Goal: Task Accomplishment & Management: Complete application form

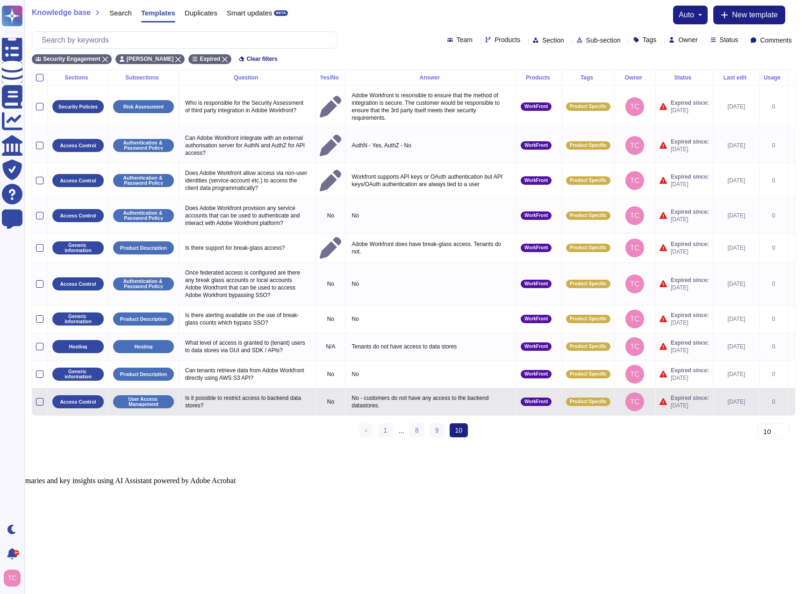
click at [791, 402] on icon at bounding box center [791, 402] width 0 height 0
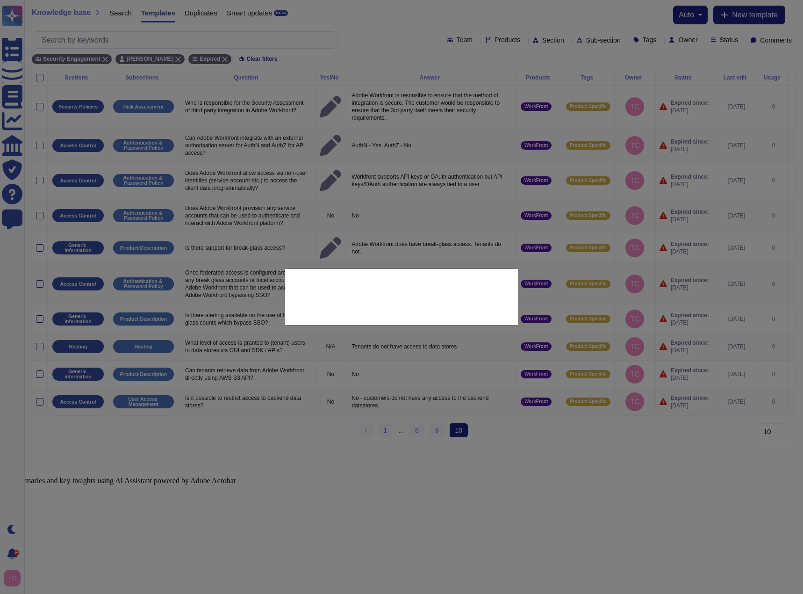
type textarea "Is it possible to restrict access to backend data stores?"
type textarea "No - customers do not have any access to the backend datastores."
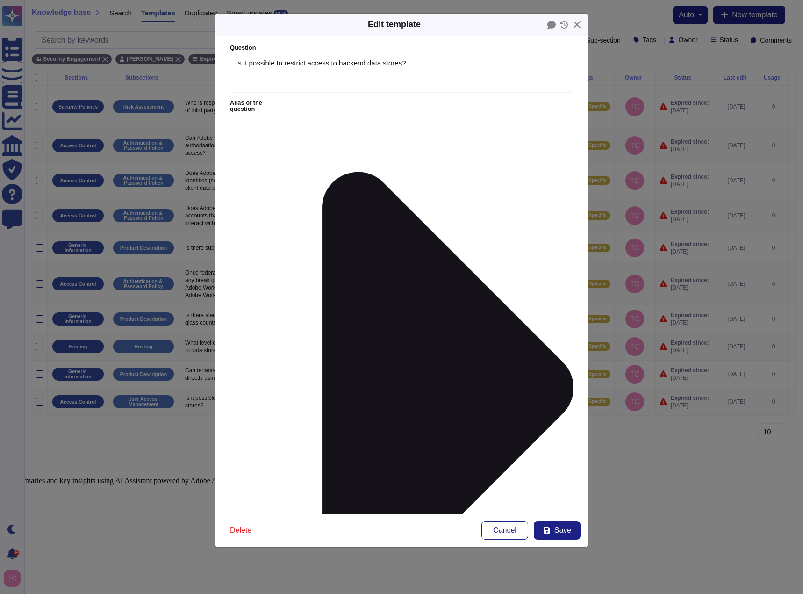
type textarea "Is it possible to restrict access to backend data stores?"
type textarea "No - customers do not have any access to the backend datastores."
click at [559, 529] on span "Save" at bounding box center [562, 529] width 17 height 7
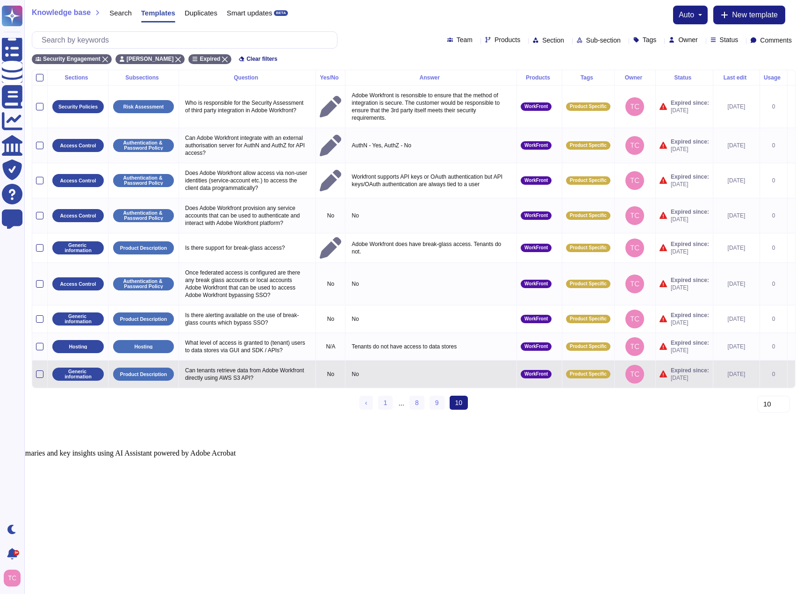
click at [791, 374] on icon at bounding box center [791, 374] width 0 height 0
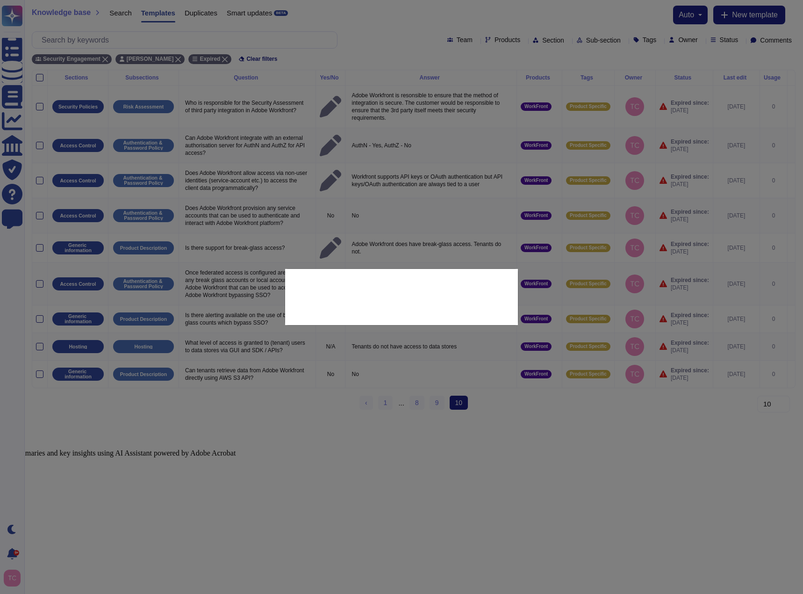
type textarea "Can tenants retrieve data from Adobe Workfront directly using AWS S3 API?"
type textarea "No"
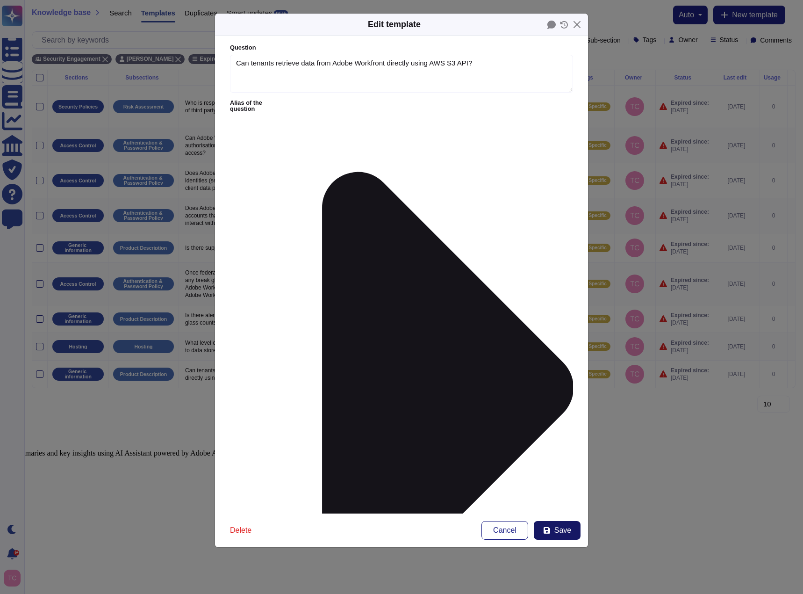
click at [566, 533] on span "Save" at bounding box center [562, 529] width 17 height 7
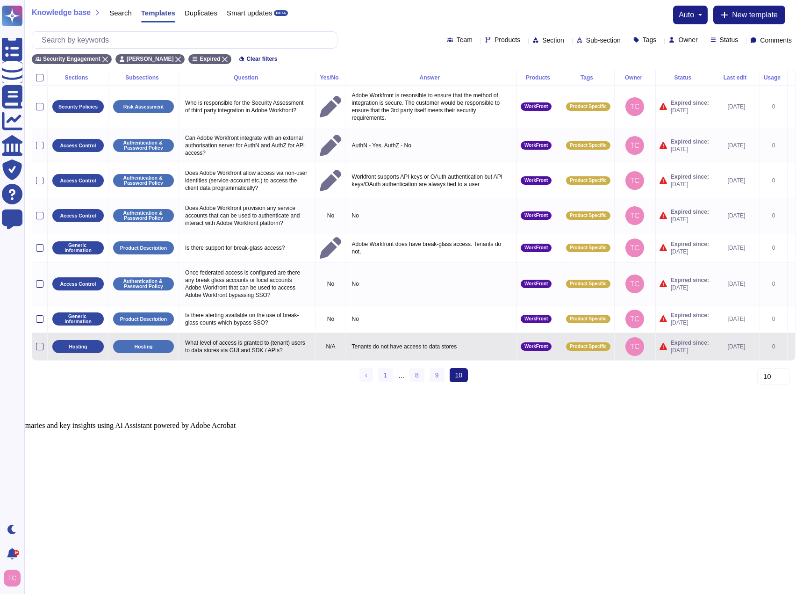
click at [791, 347] on icon at bounding box center [791, 347] width 0 height 0
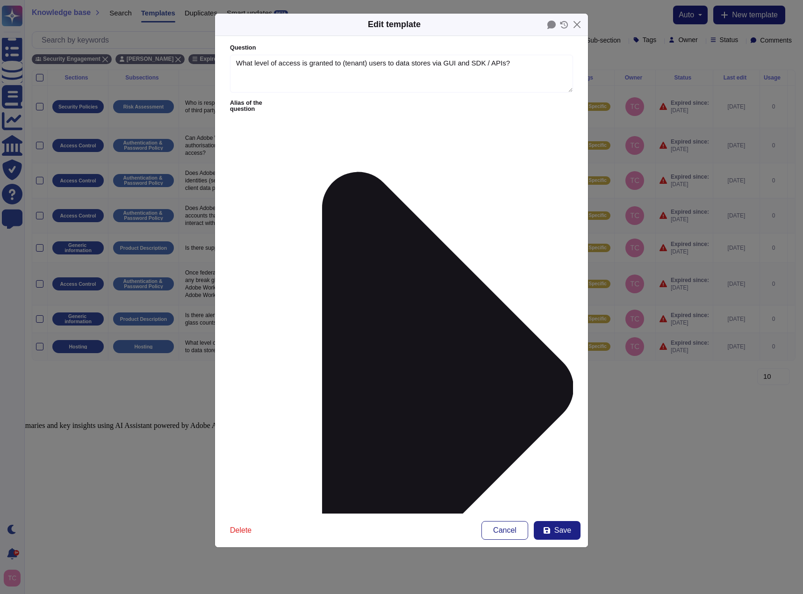
type textarea "What level of access is granted to (tenant) users to data stores via GUI and SD…"
type textarea "Tenants do not have access to data stores"
click at [551, 529] on button "Save" at bounding box center [557, 530] width 47 height 19
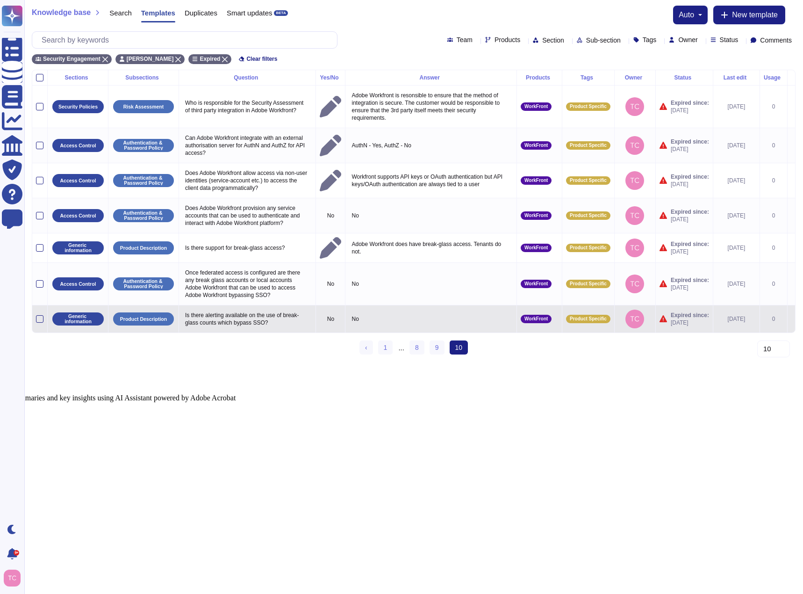
click at [791, 319] on icon at bounding box center [791, 319] width 0 height 0
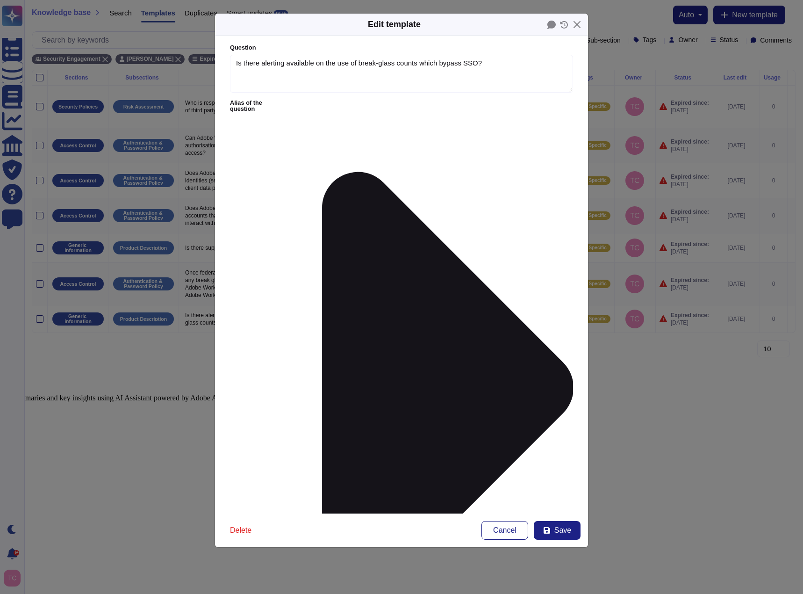
type textarea "Is there alerting available on the use of break-glass counts which bypass SSO?"
type textarea "No"
click at [561, 530] on span "Save" at bounding box center [562, 529] width 17 height 7
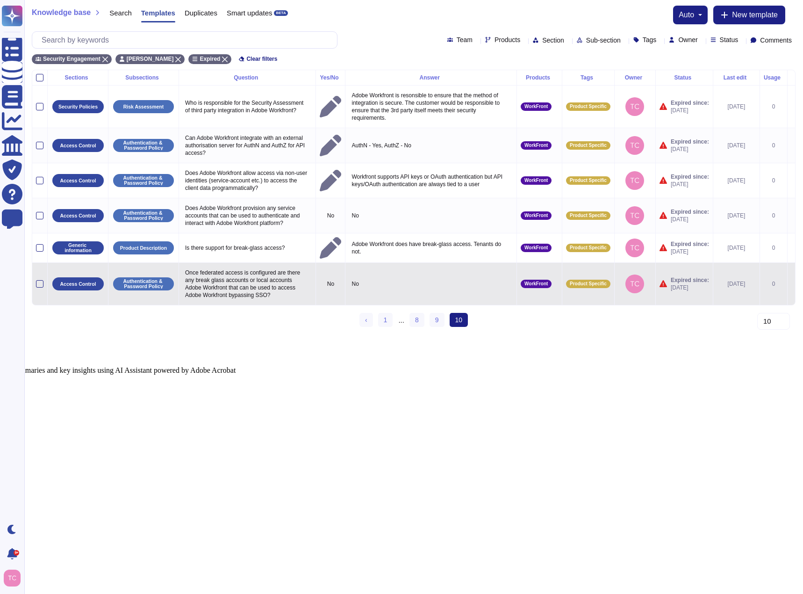
click at [791, 284] on icon at bounding box center [791, 284] width 0 height 0
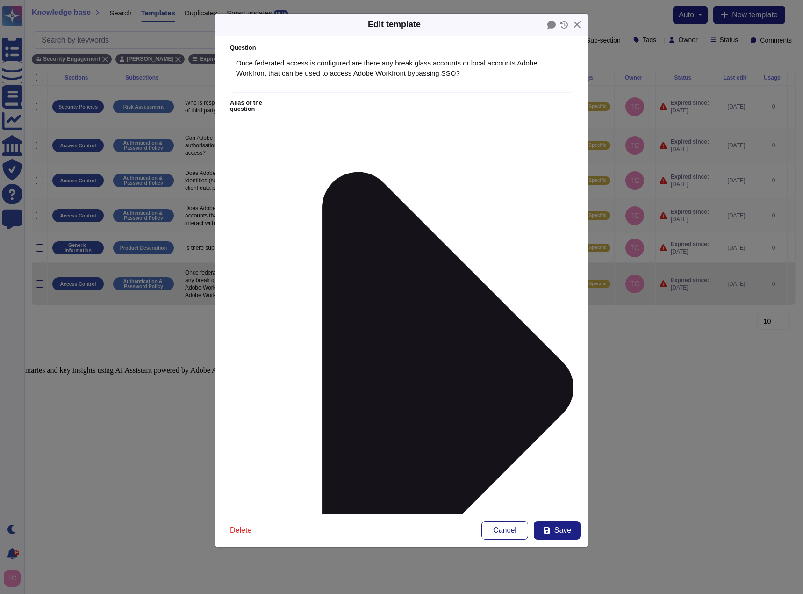
type textarea "Once federated access is configured are there any break glass accounts or local…"
type textarea "No"
click at [545, 488] on div "Question Once federated access is configured are there any break glass accounts…" at bounding box center [401, 274] width 373 height 477
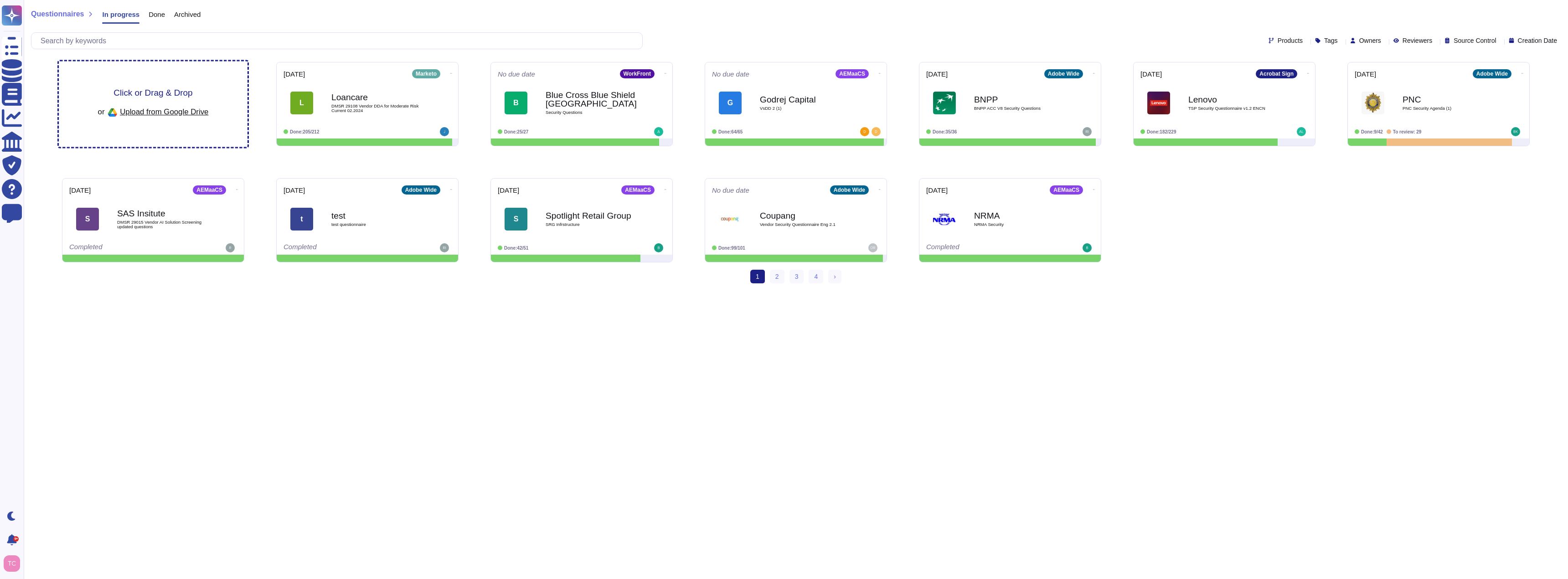
click at [182, 92] on span "Click or Drag & Drop" at bounding box center [152, 93] width 79 height 9
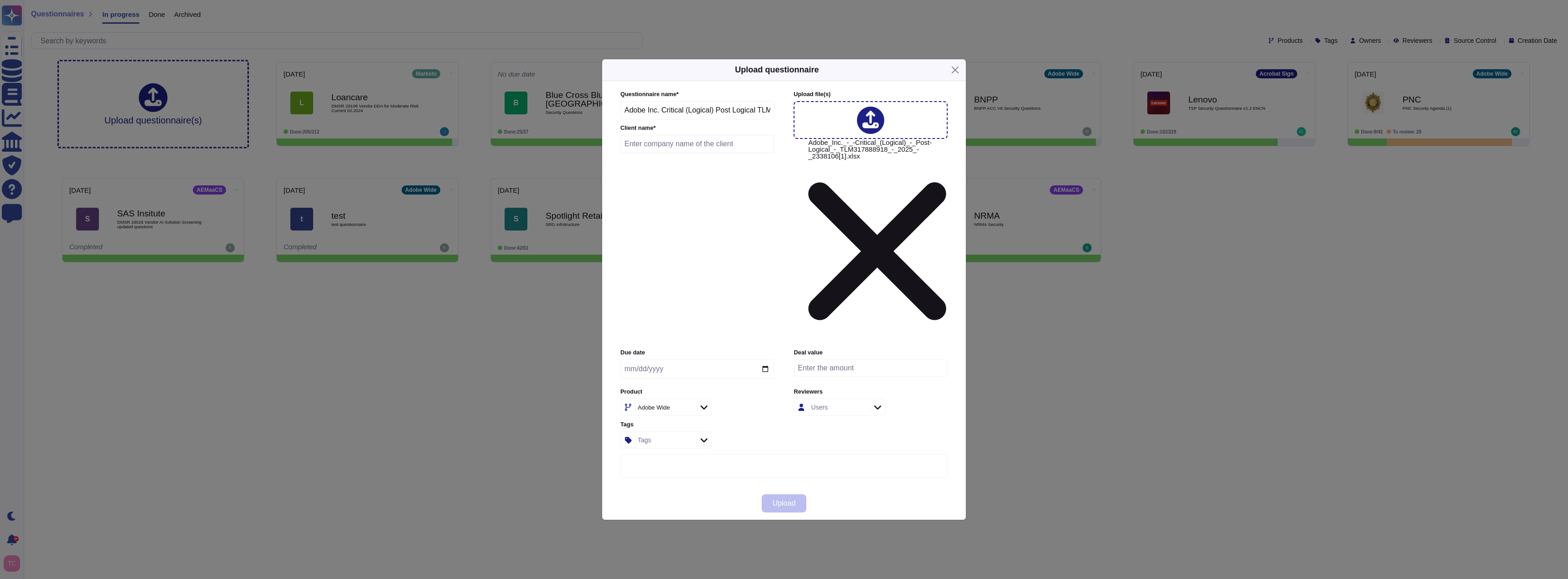
click at [676, 153] on input "text" at bounding box center [697, 143] width 154 height 19
type input "American Express"
click at [766, 360] on input "date" at bounding box center [696, 369] width 153 height 19
type input "[DATE]"
click at [797, 494] on button "Upload" at bounding box center [784, 503] width 45 height 19
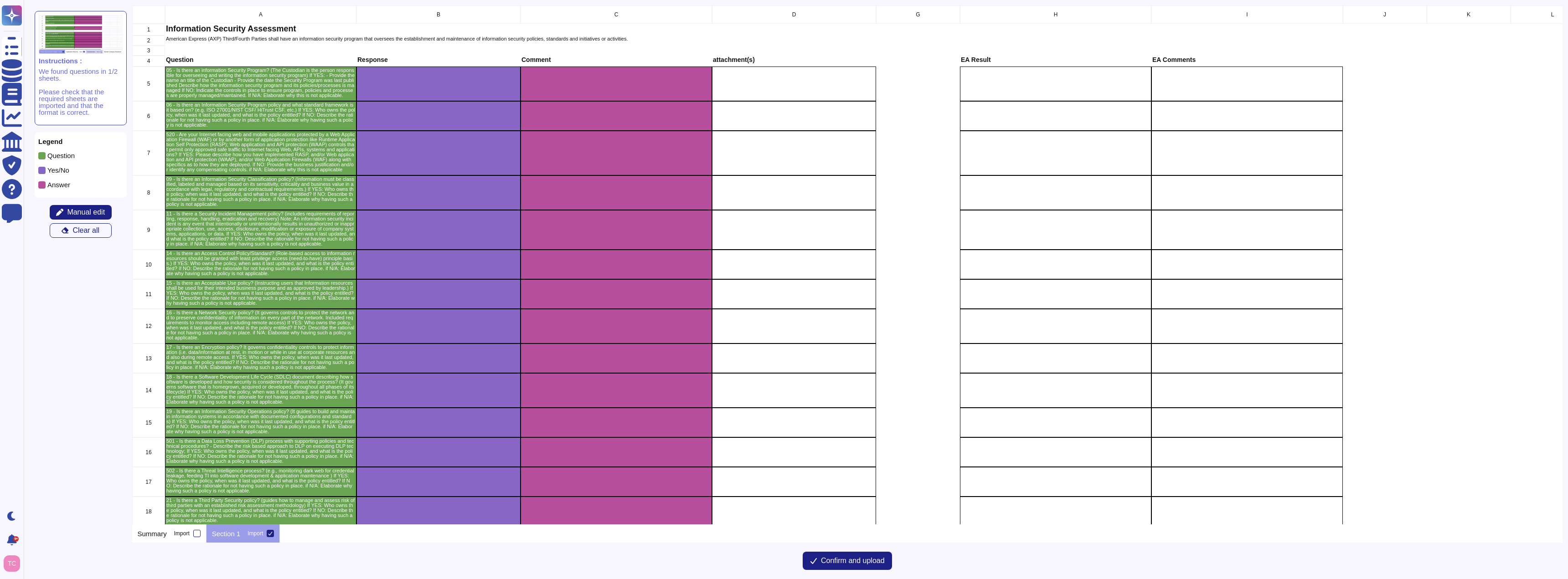
scroll to position [512, 1424]
click at [562, 172] on icon "grid" at bounding box center [620, 208] width 117 height 73
click at [85, 209] on span "Manual edit" at bounding box center [86, 212] width 38 height 7
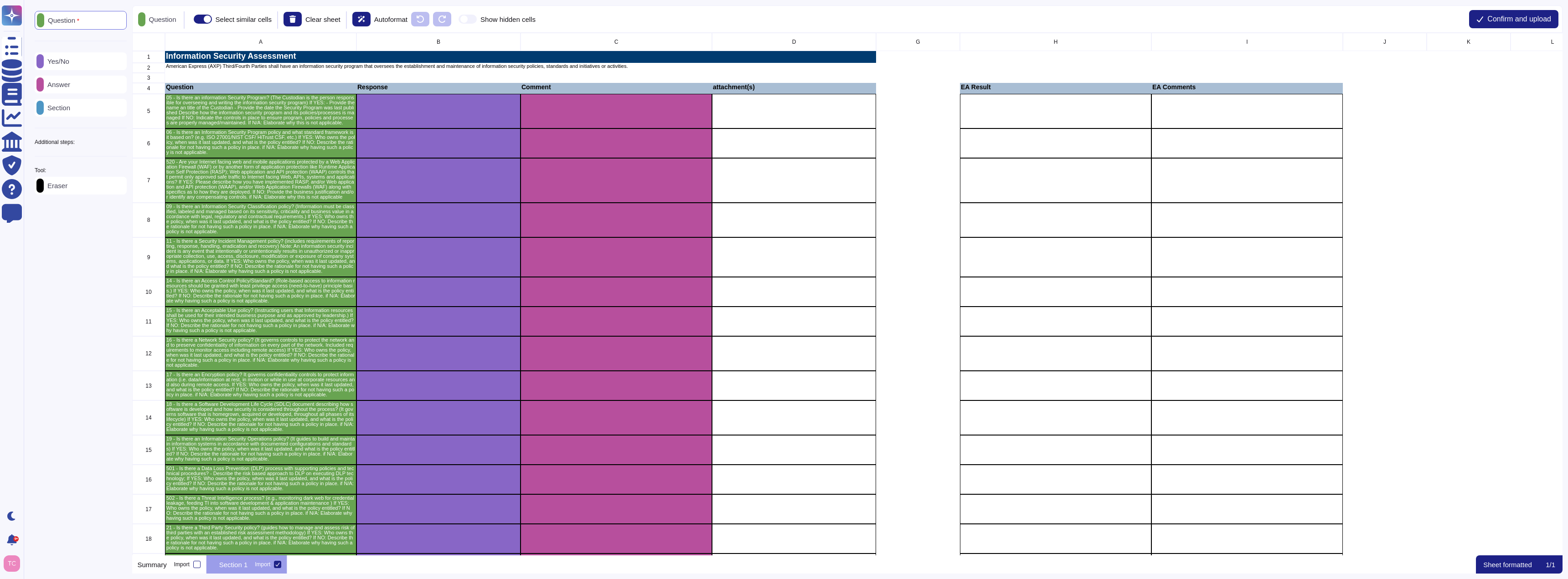
scroll to position [516, 1424]
click at [127, 142] on icon at bounding box center [127, 142] width 0 height 0
click at [89, 253] on p "2nd short-answer" at bounding box center [72, 250] width 57 height 7
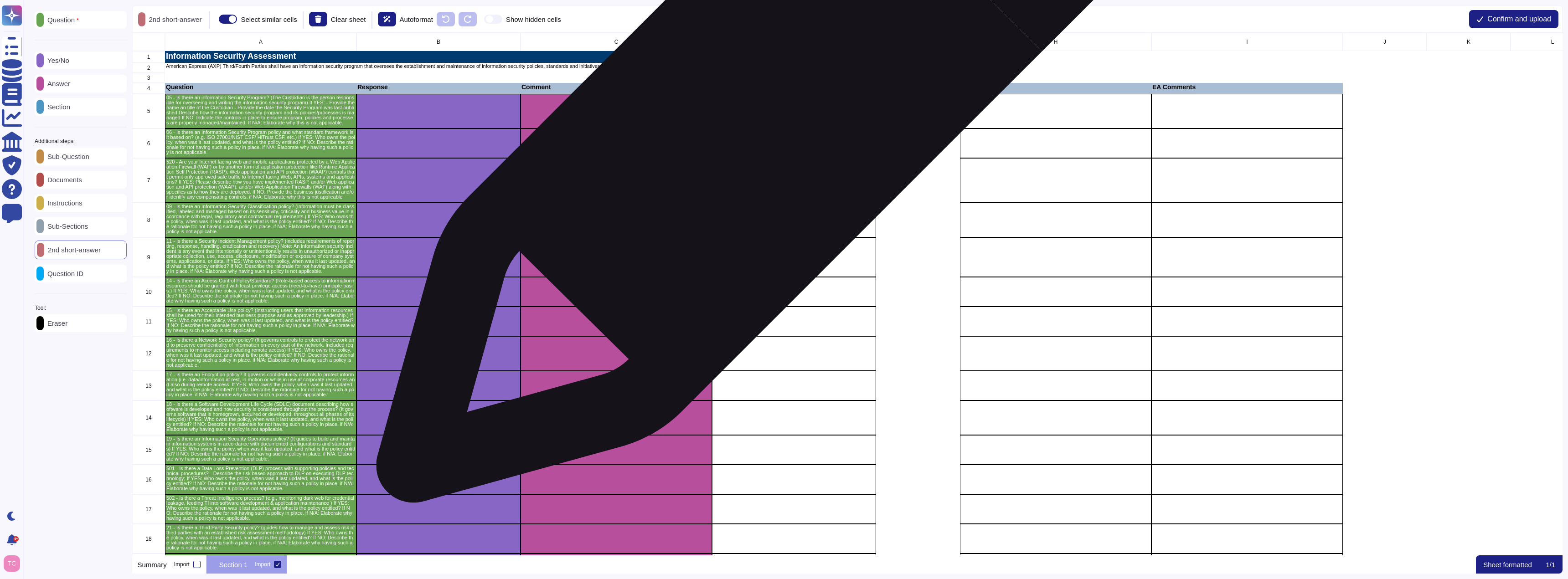
click at [769, 110] on div "grid" at bounding box center [794, 111] width 164 height 35
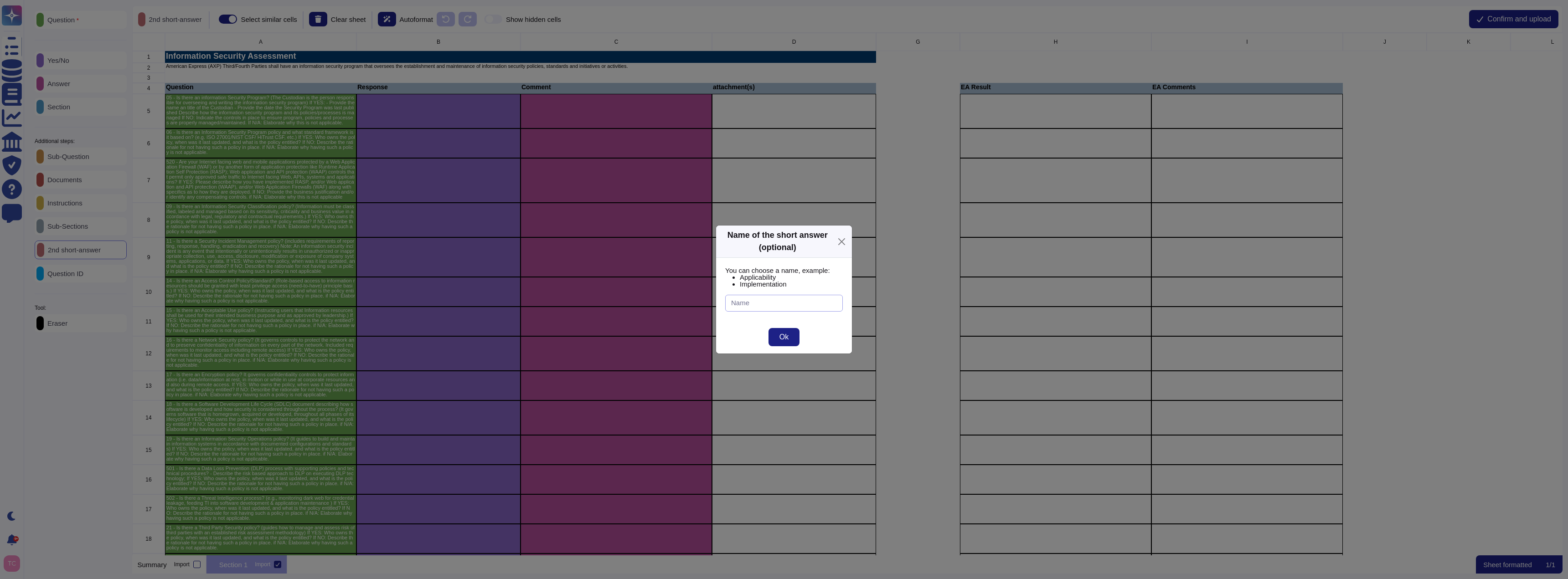
click at [789, 295] on input "text" at bounding box center [784, 302] width 118 height 17
click at [789, 339] on button "Ok" at bounding box center [784, 336] width 31 height 19
type input "attachments"
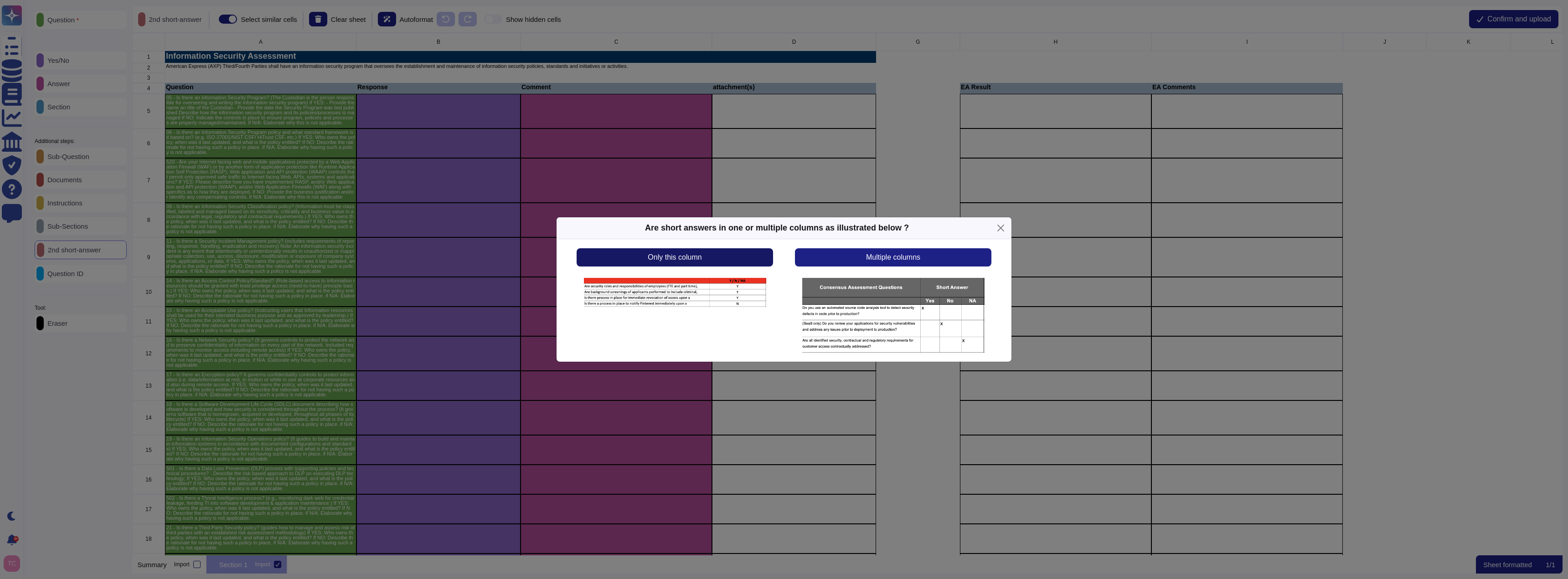
click at [750, 253] on button "Only this column" at bounding box center [674, 257] width 196 height 19
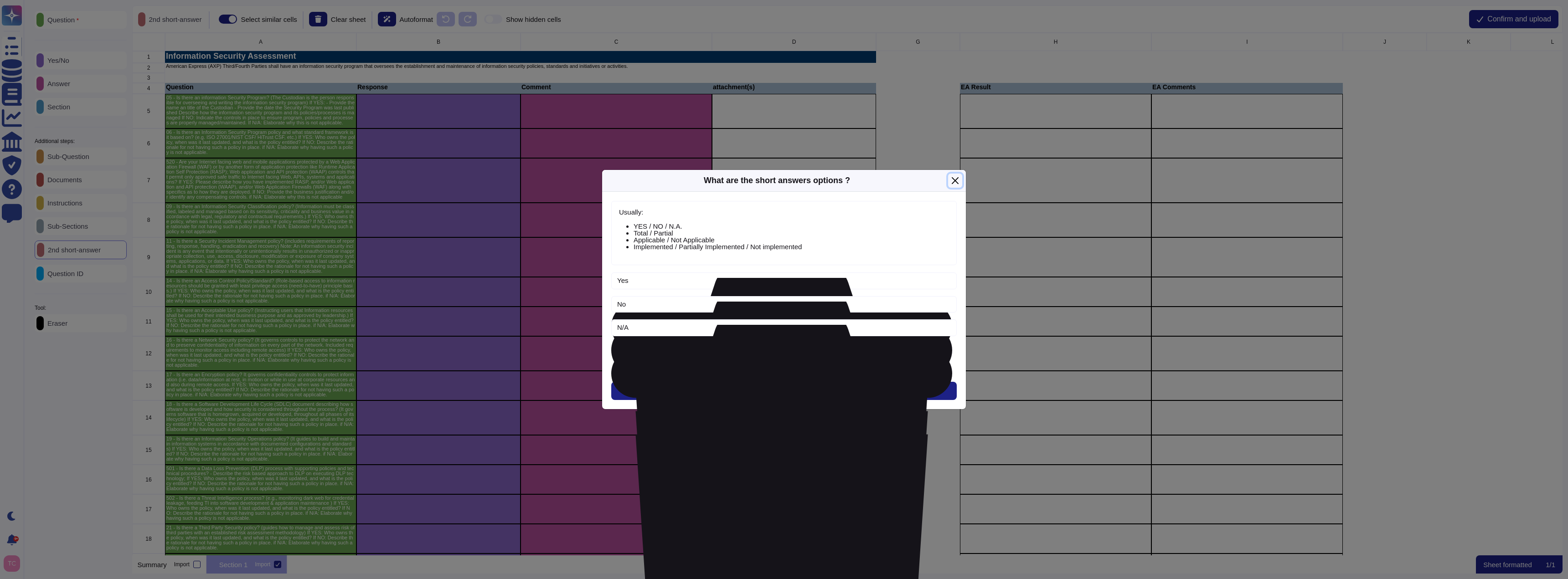
click at [956, 180] on button "Close" at bounding box center [955, 180] width 14 height 14
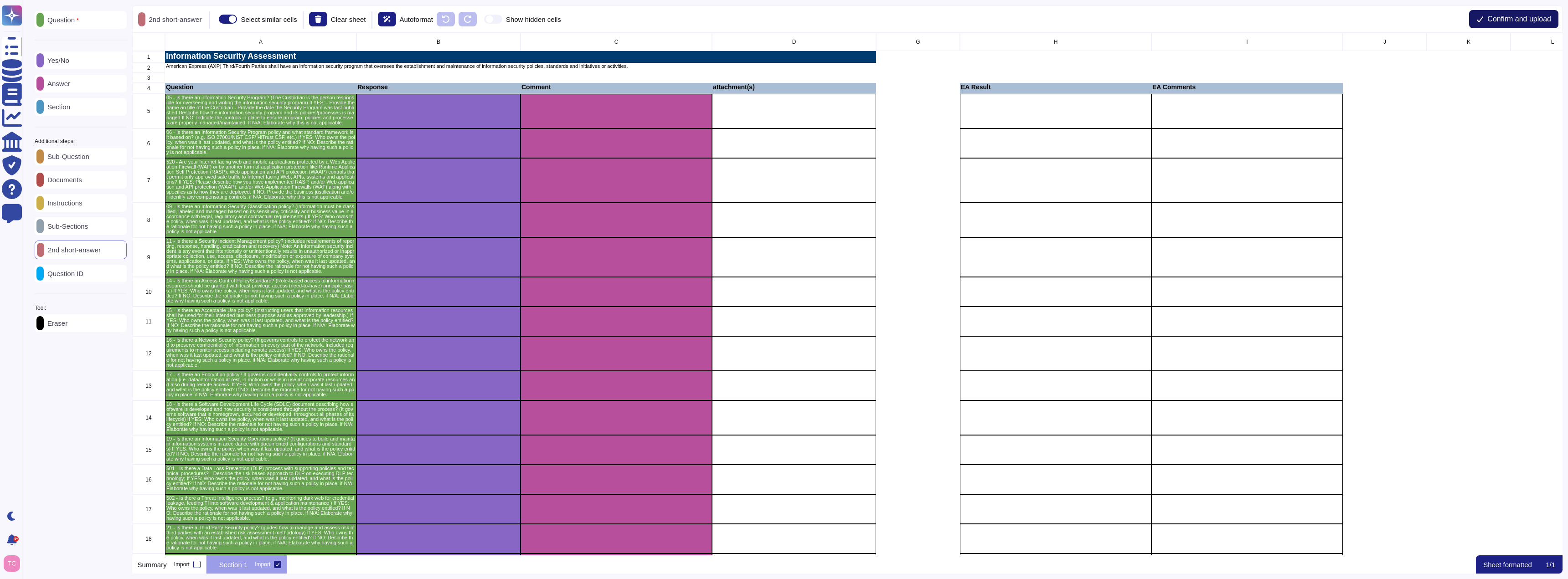
click at [1498, 19] on span "Confirm and upload" at bounding box center [1518, 19] width 63 height 7
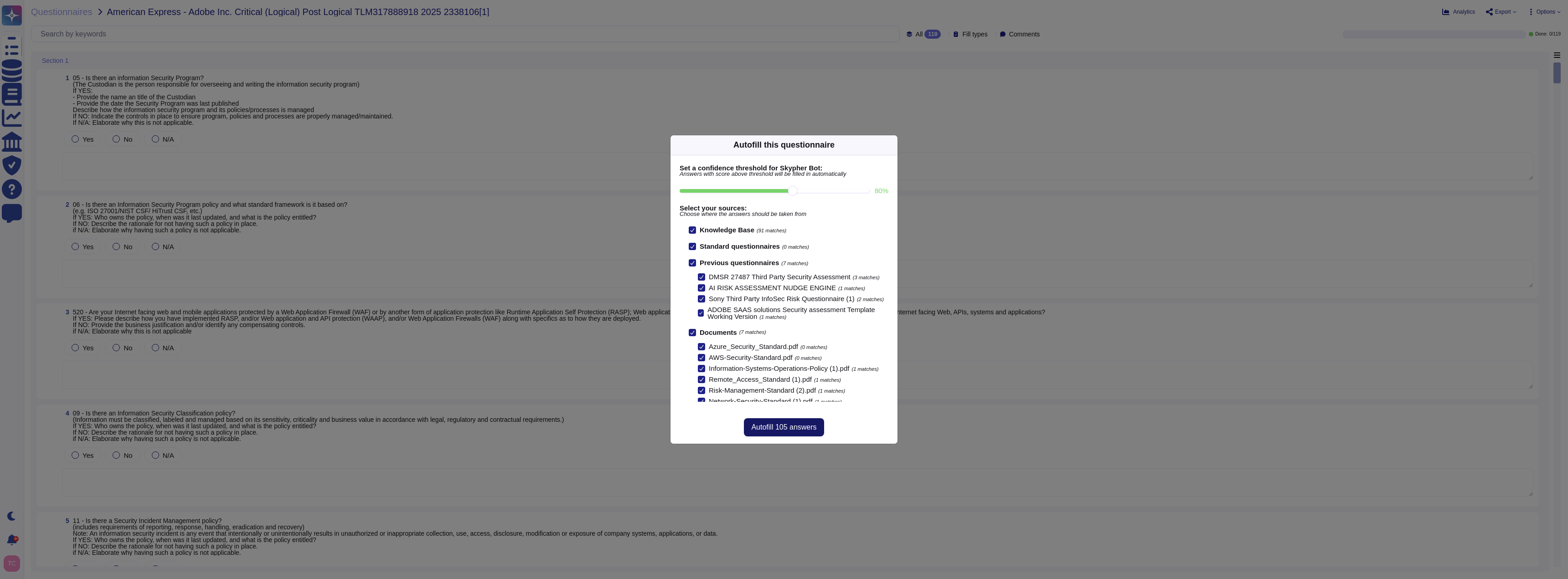
click at [792, 425] on span "Autofill 105 answers" at bounding box center [783, 427] width 65 height 7
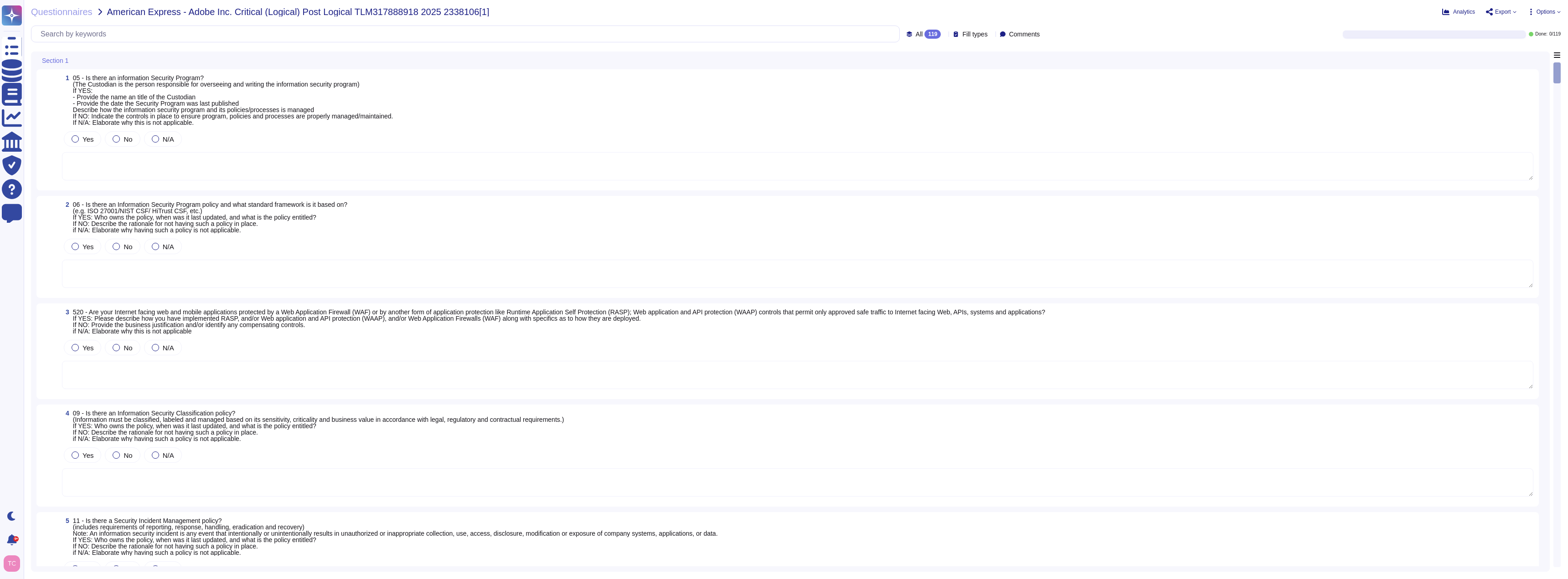
type textarea "The CSO owns the Policy, Last change was [DATE], ISY-SOP-02-003_Information_Sec…"
type textarea "Host-based and network firewalls are in place, as well as strict firewall polic…"
type textarea "Adobe has a Data Classification and Handling Standard governing this function. …"
type textarea "Lor Ipsumdol Sitametc Adip eli seddoeiusm temporinci utl etdolo mag aliquaenim …"
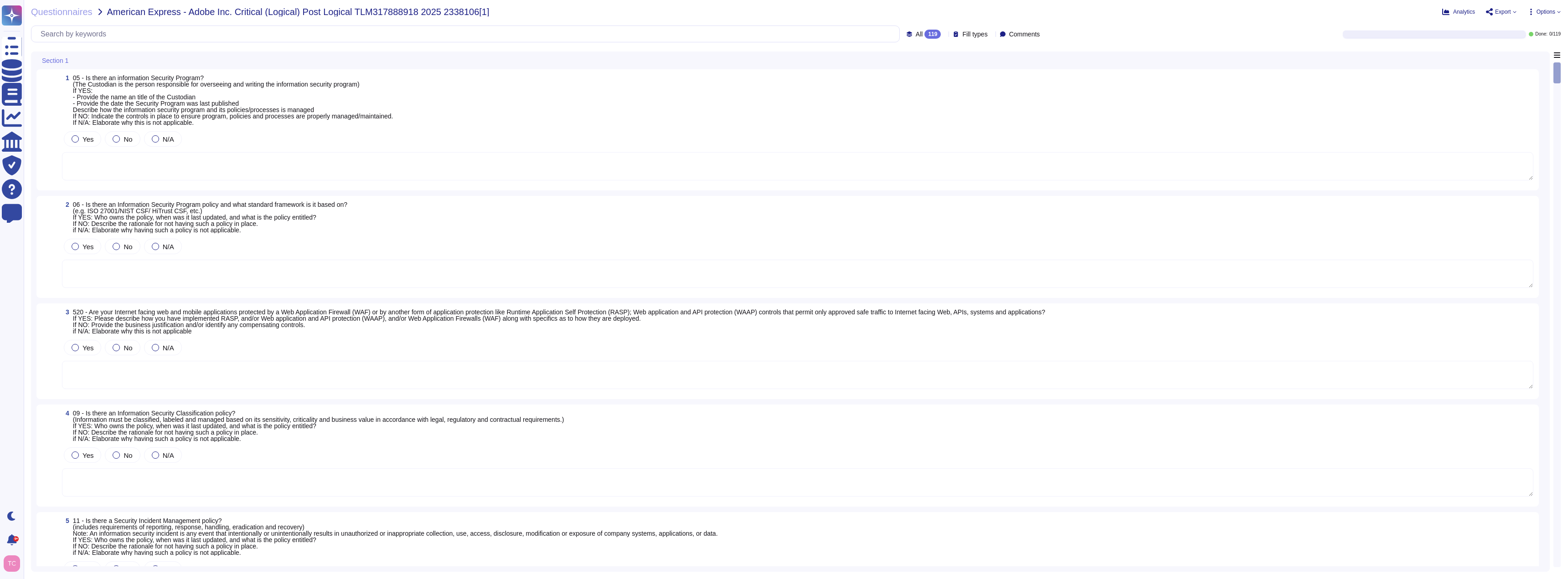
type textarea "Adobe maintains a Logical Access Policy and governing Standards. Account permis…"
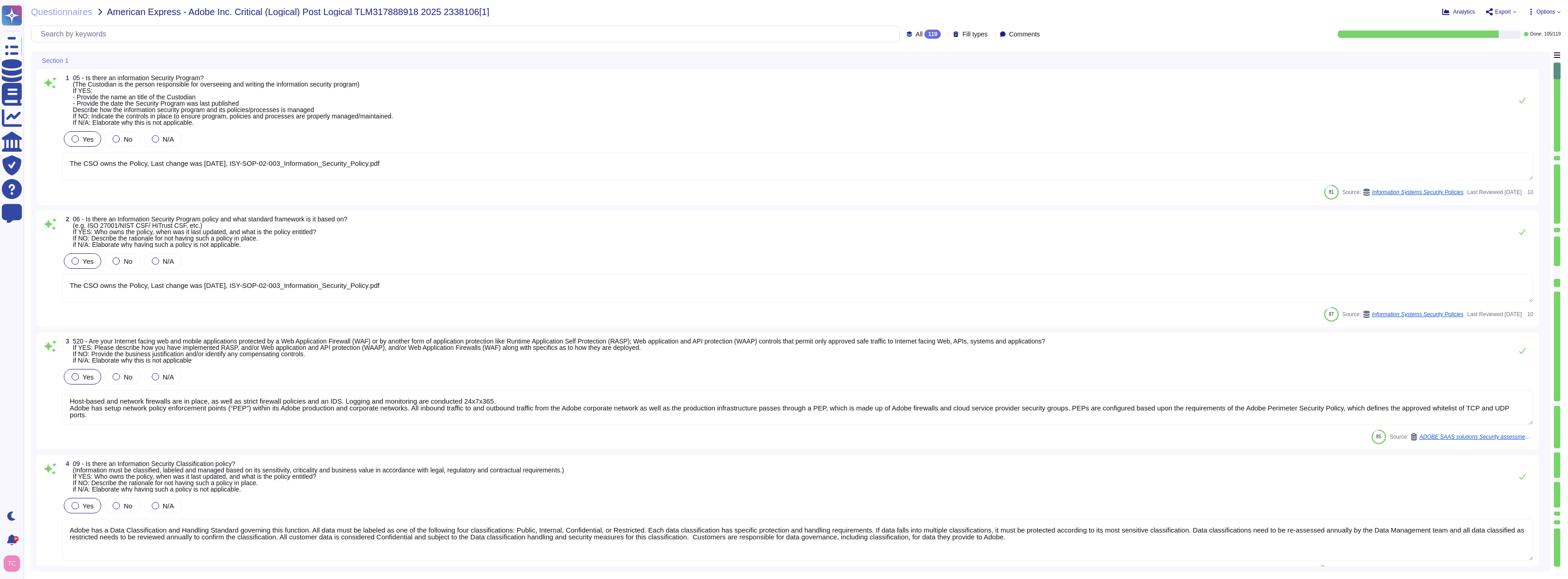
click at [1263, 7] on div "Analytics Export Options" at bounding box center [1294, 11] width 531 height 9
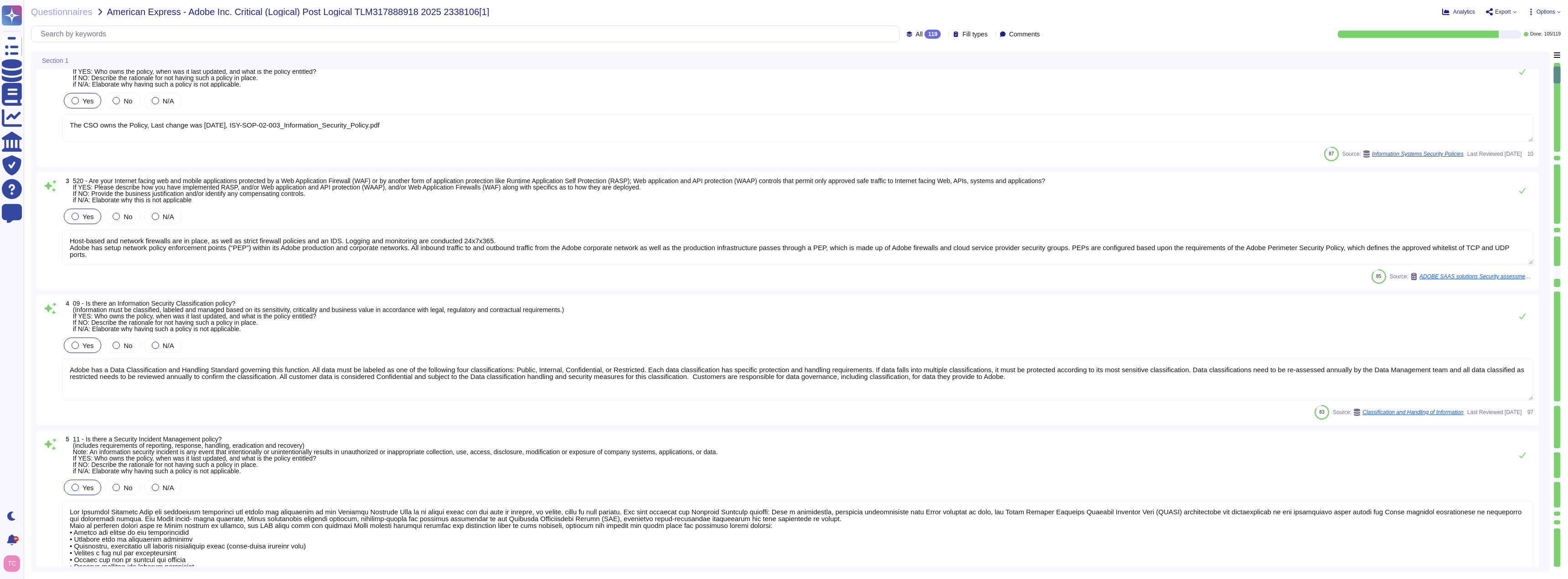
type textarea "Adobe has established Bring Your Own Device (BYOD) Standard, Mobile Device Usag…"
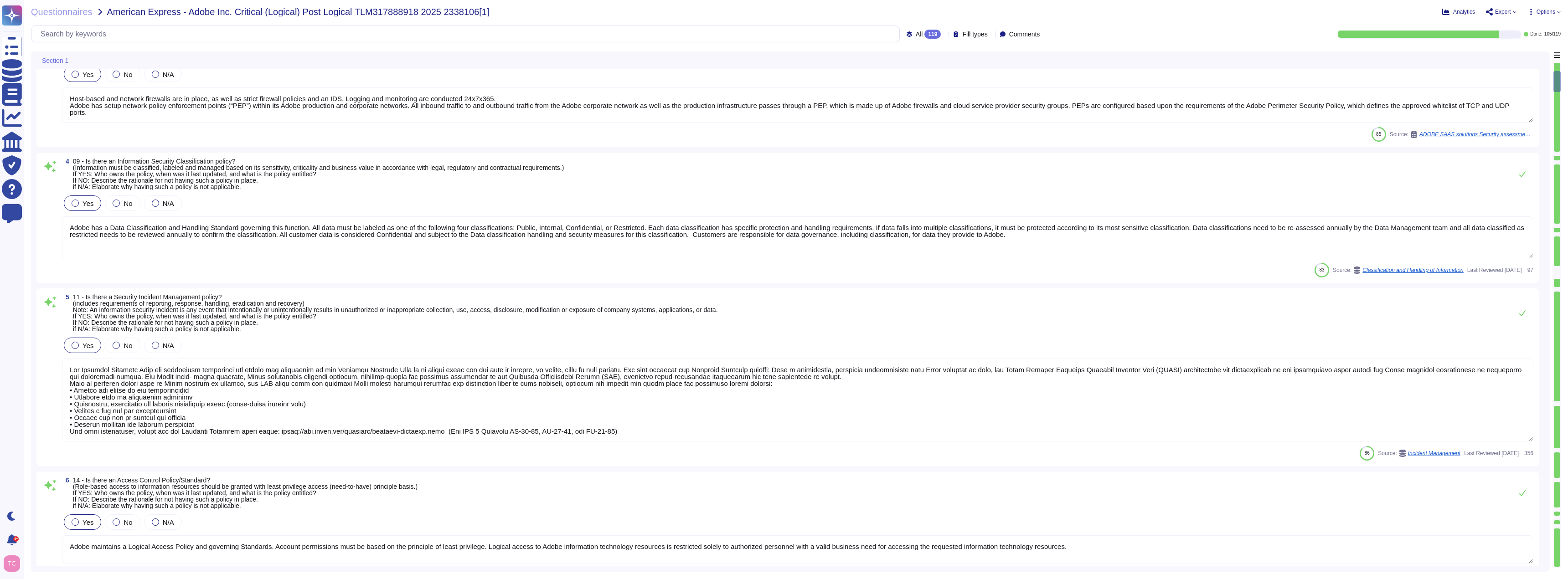
type textarea "Adobe has a structured and well-maintained wireless policy integrated into its …"
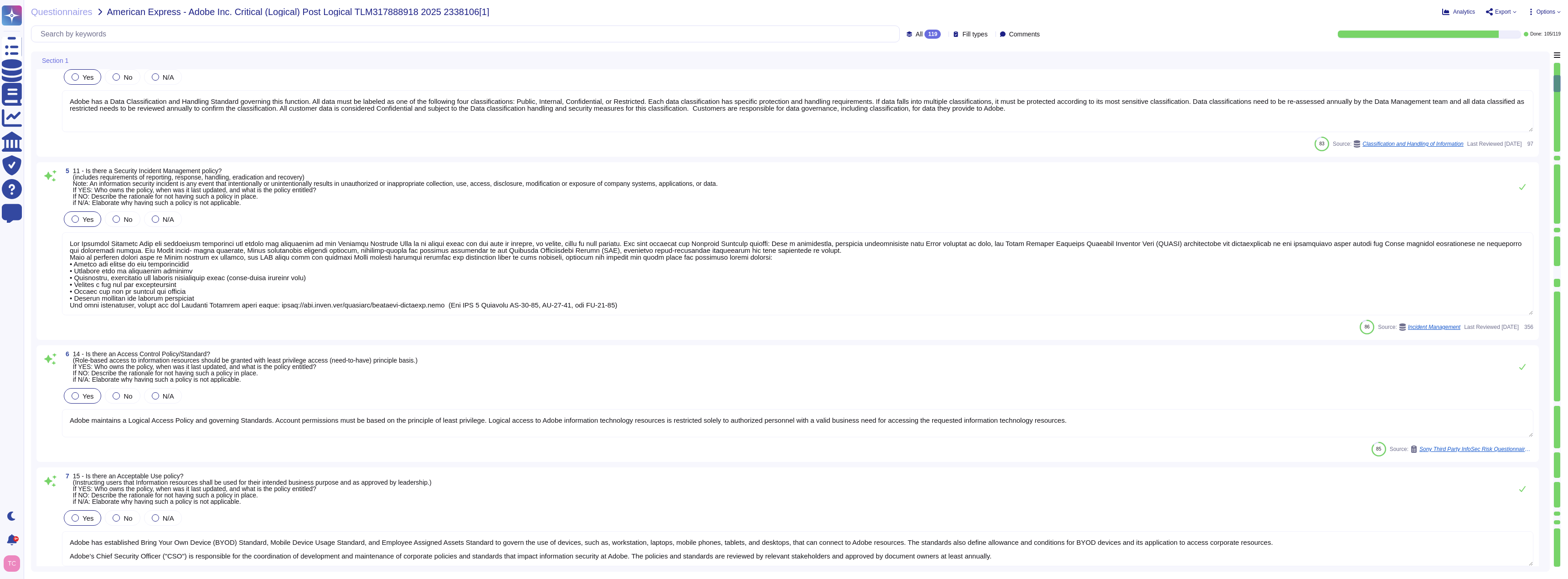
type textarea "Adobe's Cryptography Standard addresses the cryptography used to protect the co…"
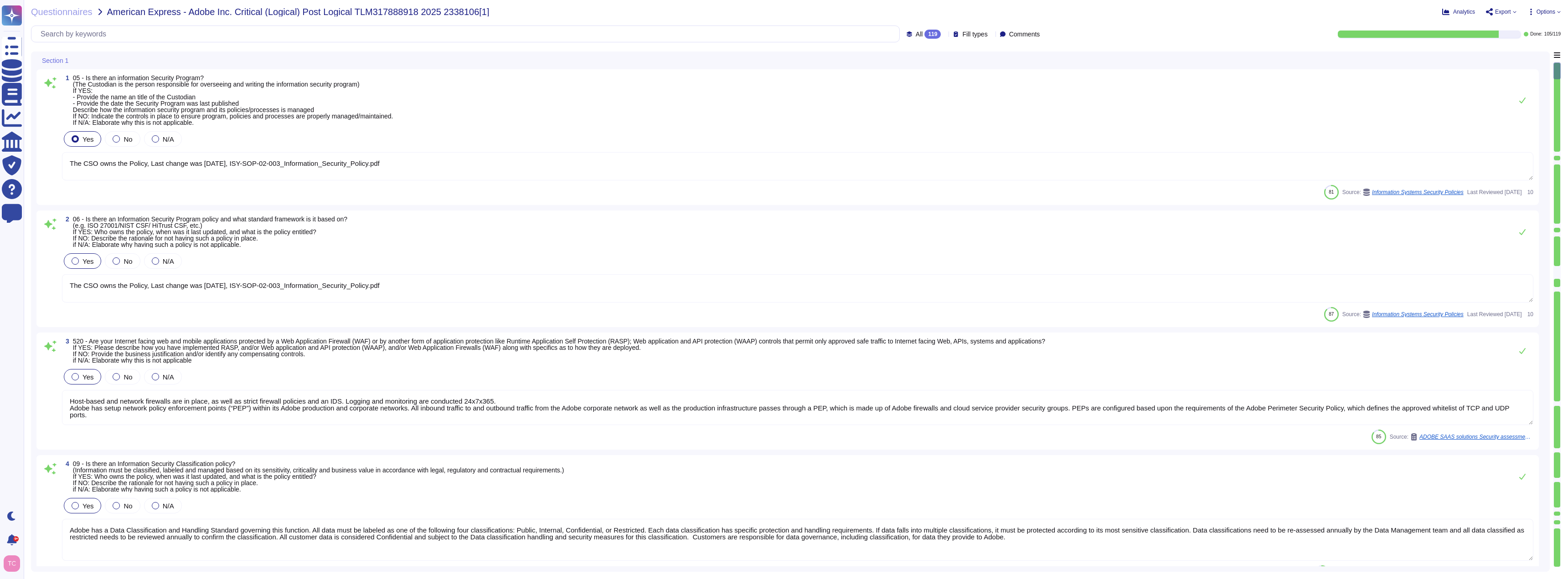
type textarea "The CSO owns the Policy, Last change was [DATE], ISY-SOP-02-003_Information_Sec…"
type textarea "Adobe maintains a Logical Access Policy and governing Standards. Account permis…"
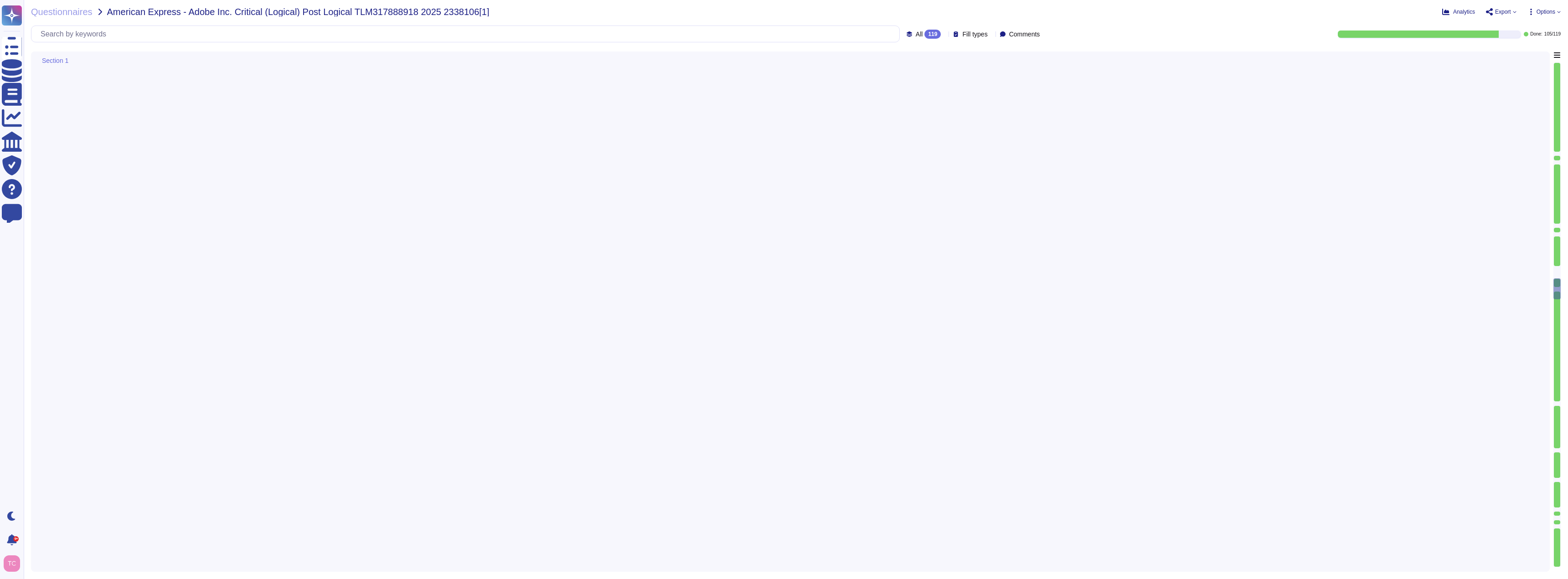
type textarea "Adobe does this when creating a remote connection from outside the corporate ne…"
type textarea "The Adobe Admin Console supports several password protection levels and policie…"
type textarea "Anti-malware protection mechanisms must be implemented on systems and employee …"
type textarea "Adobe does have anti-malware and anti-virus solutions installed on all workstat…"
type textarea "Data must be accessed and saved from a trusted Adobe-owned data store (for exam…"
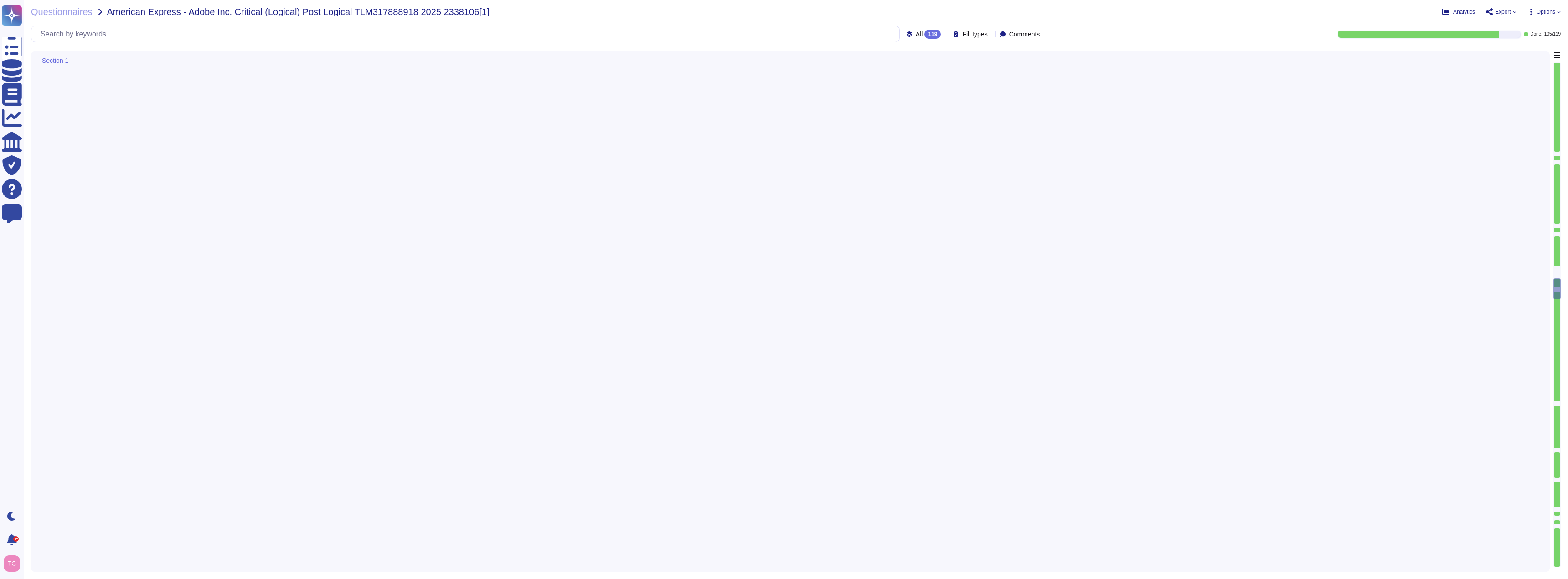
type textarea "Secure remote access to Adobe-operated networks uses 128-bit encryption or high…"
type textarea "Adobe has a centralized Device Management solution to manage mobile devices tha…"
type textarea "Adobe has technical controls in place to restrict access to USB ports, drives, …"
type textarea "Adobe performs external scans at least quarterly, using tools such as Rapid 7. …"
type textarea "Adobe has a centralized Device Management solution and other supports solutions…"
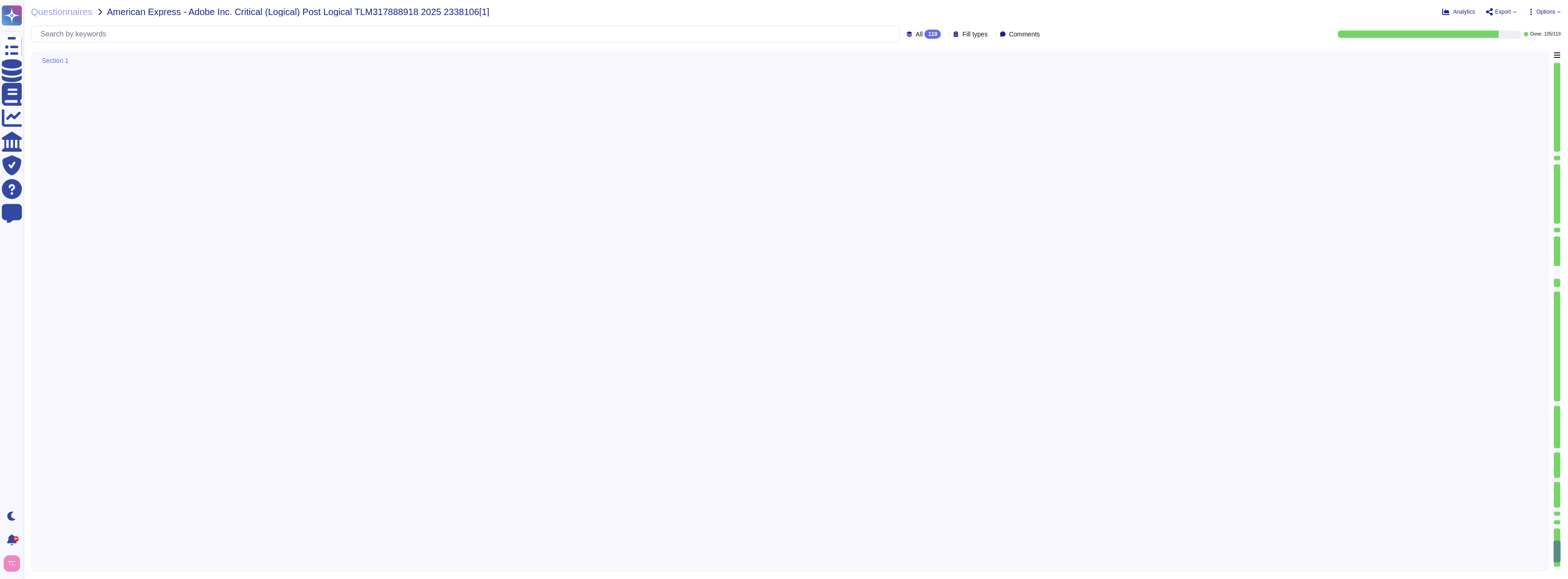
type textarea "Split tunneling or bridged internet connections are not allowed by policy and/o…"
type textarea "Multi-factor authentication is required for remote access by Adobe Employees. (…"
type textarea "Adobe does not rely on one specific data loss protection (DLP) tool but instead…"
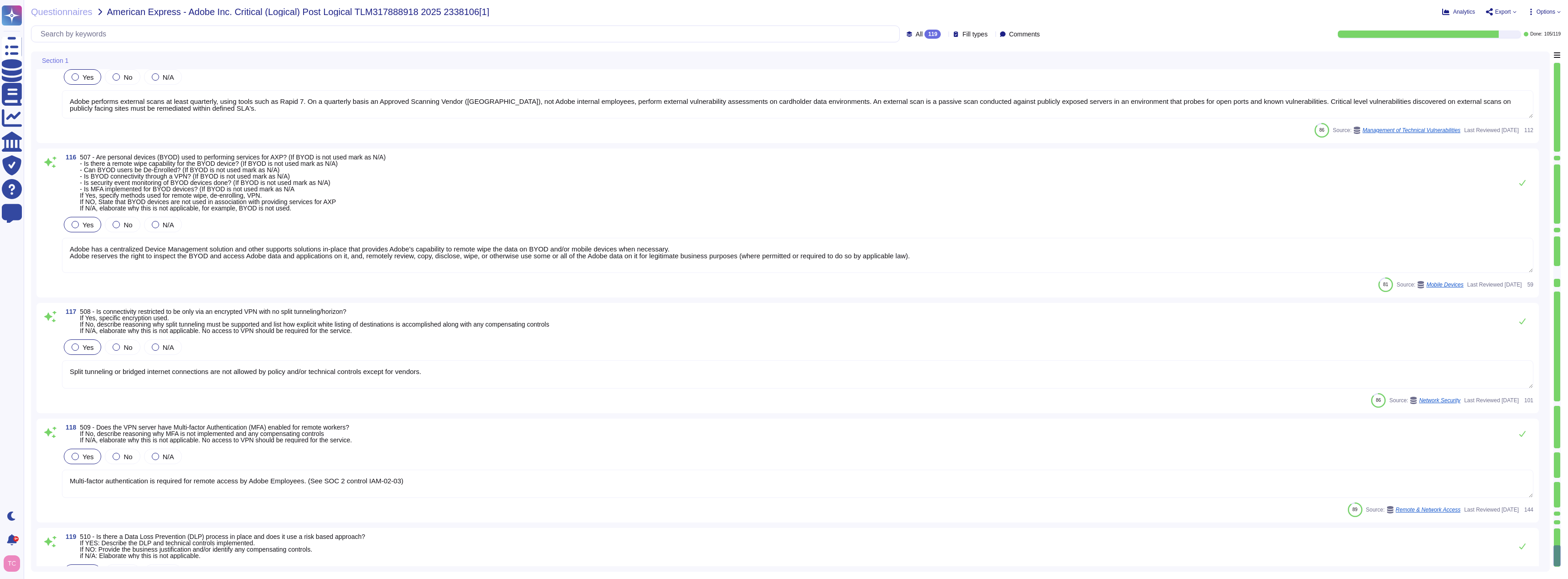
scroll to position [14187, 0]
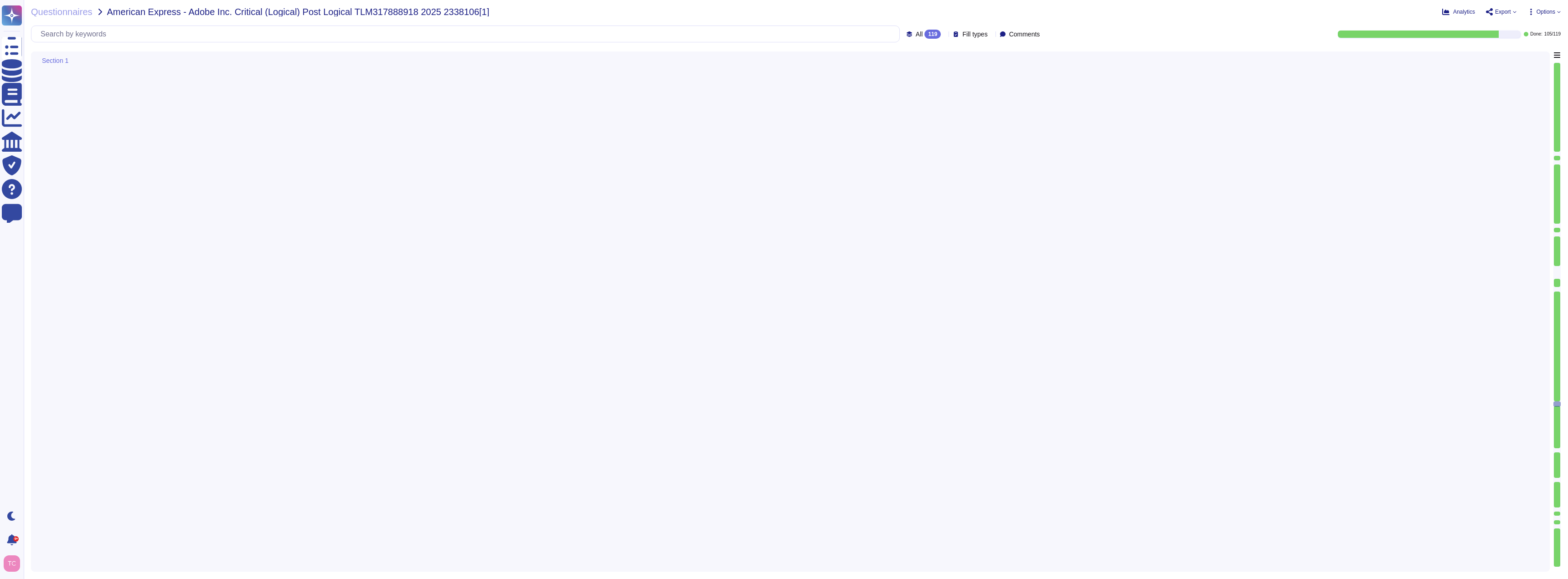
type textarea "Adobe uses Rapid 7 to perform vulnerability scanning. Schedules for scanning va…"
type textarea "Some Adobe products and services offer customers testing environments that are …"
type textarea "Application-layer vulnerability scans are conducted at regular interals."
type textarea "Penetration Test findings are documented, assessed, prioritized and assigned to…"
type textarea "Adobe has a formal patch management process implemented, which is governed by t…"
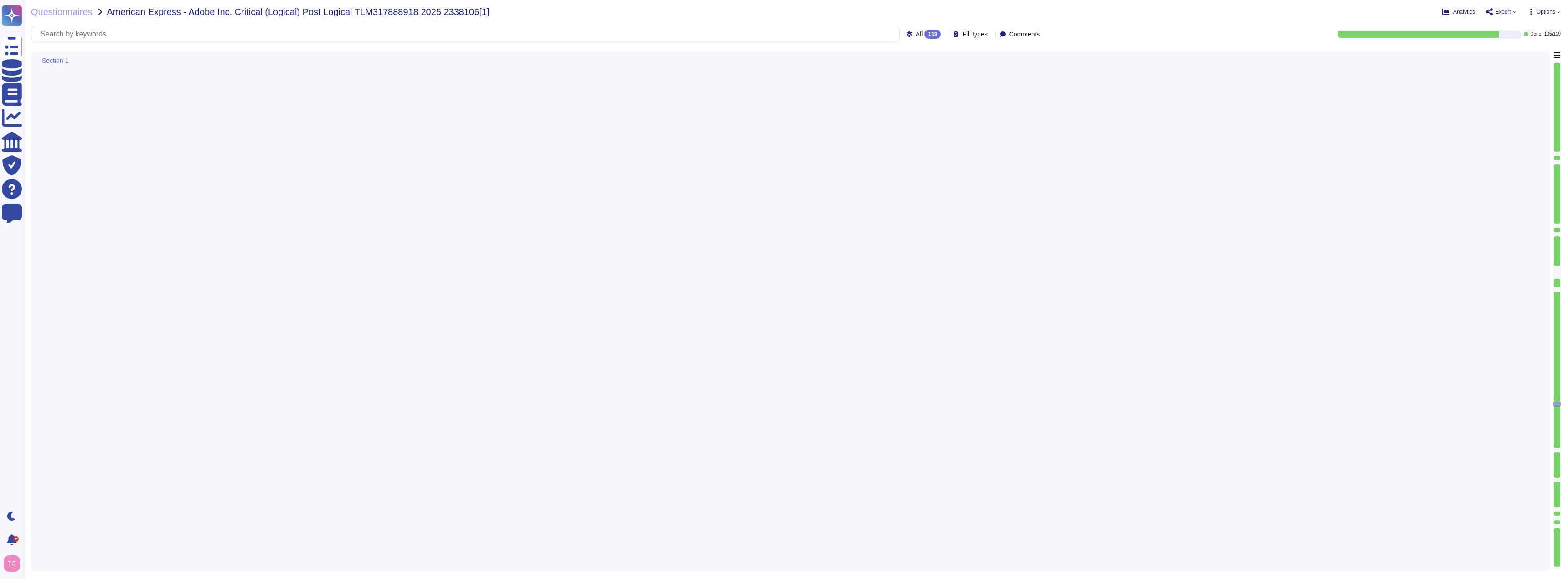
type textarea "Adobe implements patch management on production and critical systems hosting em…"
type textarea "Security patches must be applied according to the timelines and severity level …"
type textarea "Lor Ipsum Dolorsi Ametconse (ADI) el s doeiusmod temporinci utlaboree, dolorema…"
type textarea "Adobe has defined requirements for managing network traffic to and from untrust…"
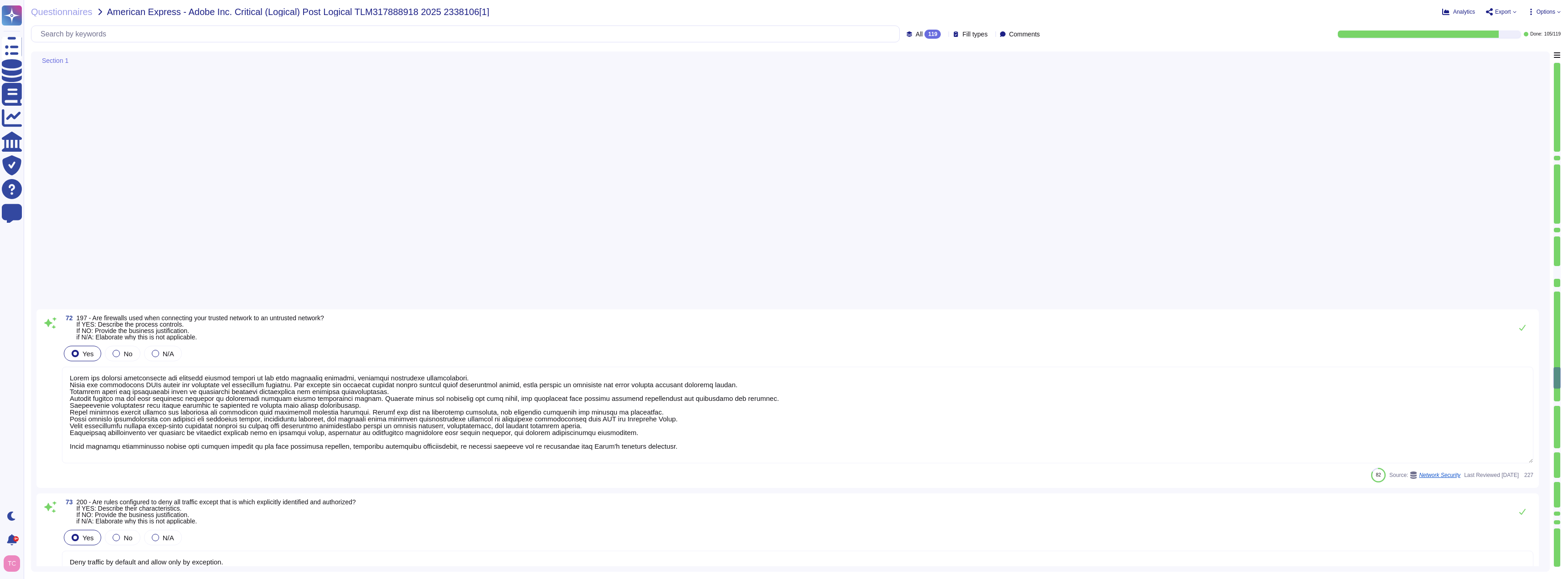
type textarea "Deny traffic by default and allow only by exception."
type textarea "As per Adobe's Network Security Standard, we review firewall rules annually."
type textarea "For remote access, all non-Type 1 workers must have signed approval from the re…"
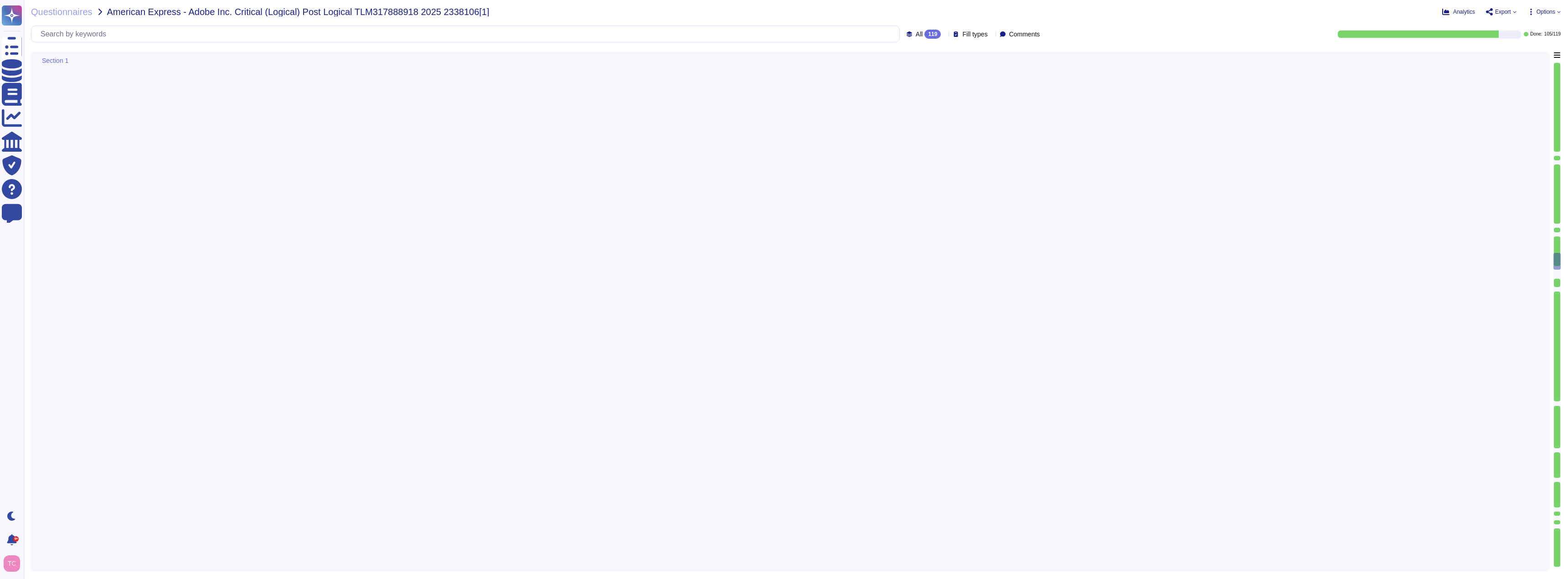
type textarea "Enforced Password Characteristics For enterprise users who choose to use Adobe …"
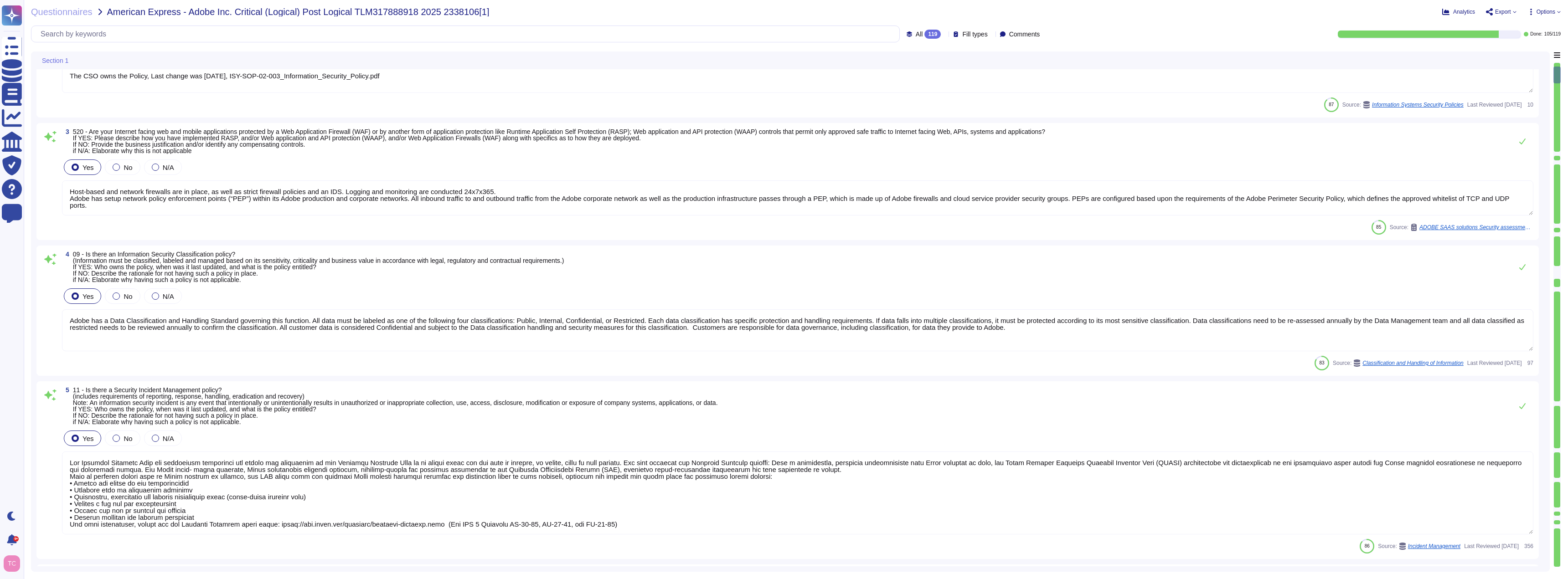
type textarea "The CSO owns the Policy, Last change was [DATE], ISY-SOP-02-003_Information_Sec…"
type textarea "Host-based and network firewalls are in place, as well as strict firewall polic…"
type textarea "Adobe has a Data Classification and Handling Standard governing this function. …"
type textarea "Lor Ipsumdol Sitametc Adip eli seddoeiusm temporinci utl etdolo mag aliquaenim …"
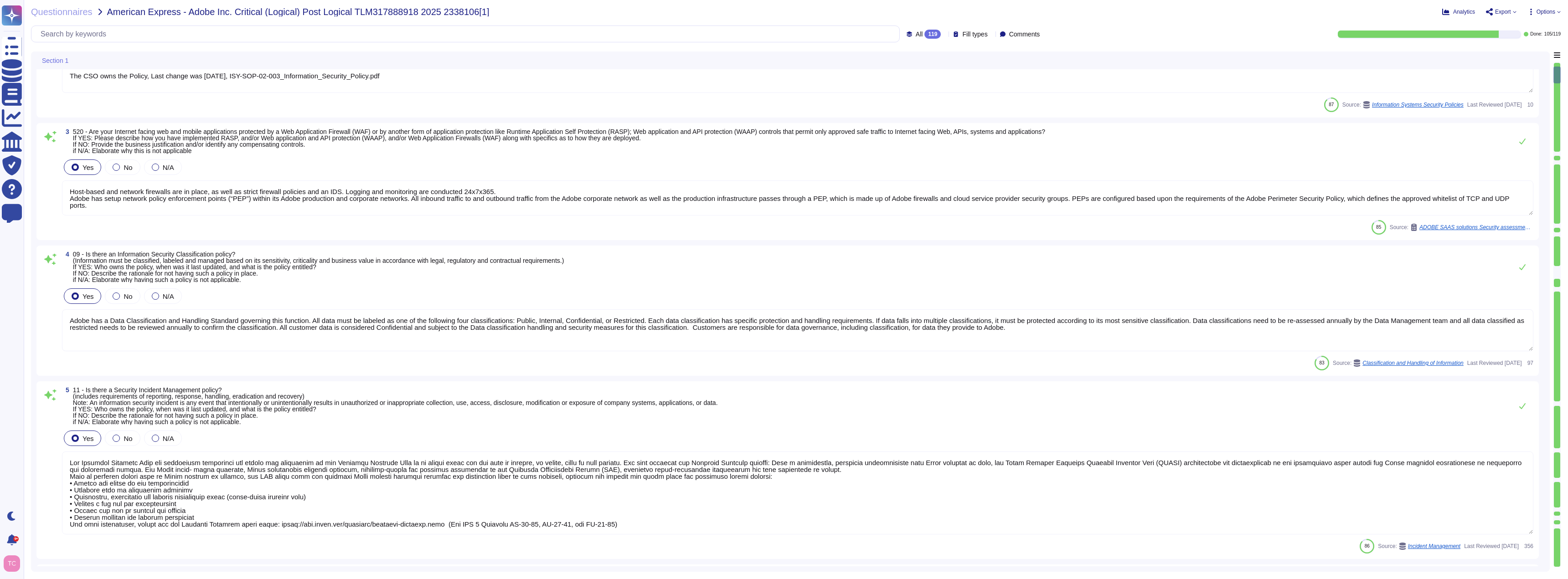
type textarea "Adobe maintains a Logical Access Policy and governing Standards. Account permis…"
type textarea "Adobe has established Bring Your Own Device (BYOD) Standard, Mobile Device Usag…"
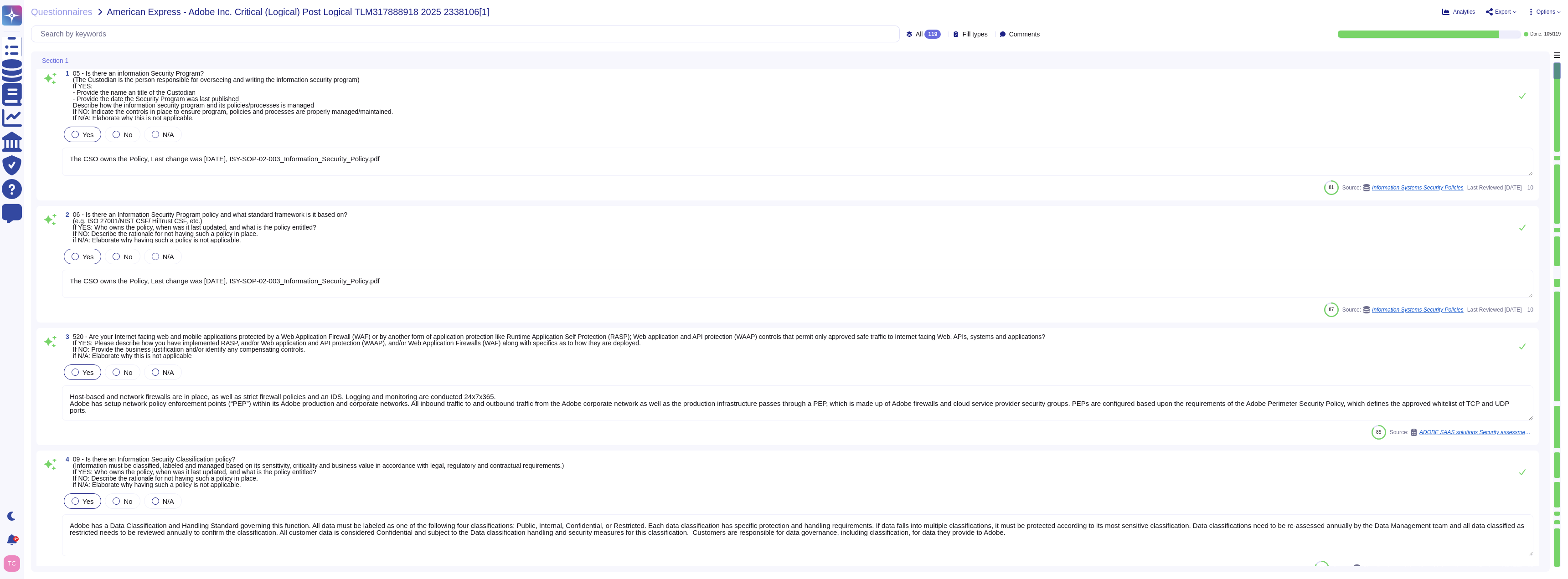
scroll to position [0, 0]
